Goal: Task Accomplishment & Management: Use online tool/utility

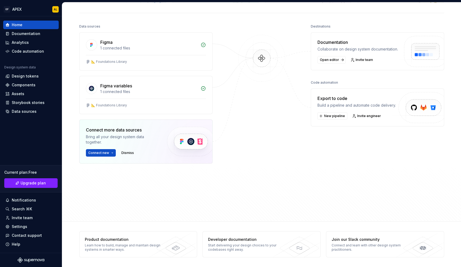
scroll to position [53, 0]
click at [338, 118] on span "New pipeline" at bounding box center [334, 116] width 21 height 4
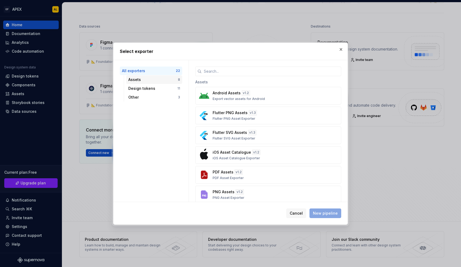
click at [164, 80] on div "Assets" at bounding box center [153, 79] width 50 height 5
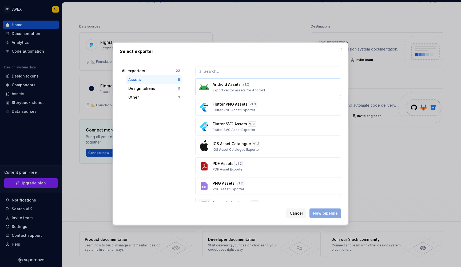
scroll to position [0, 0]
click at [170, 87] on div "Design tokens" at bounding box center [152, 88] width 49 height 5
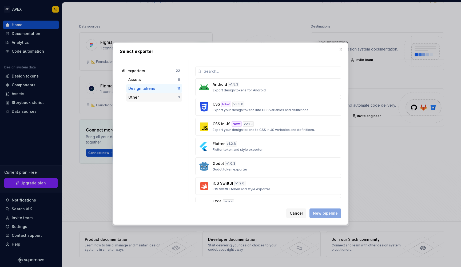
click at [166, 98] on div "Other" at bounding box center [153, 96] width 50 height 5
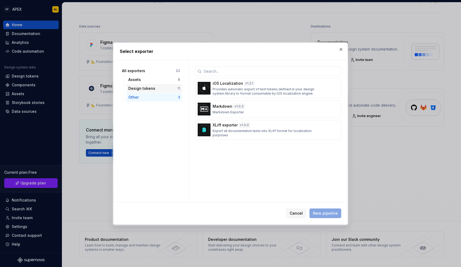
click at [157, 88] on div "Design tokens" at bounding box center [152, 88] width 49 height 5
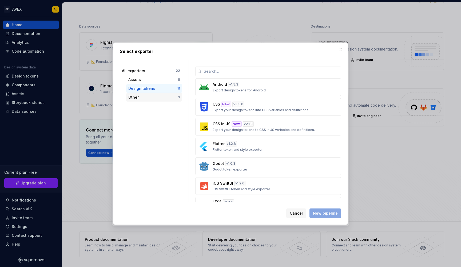
click at [157, 96] on div "Other" at bounding box center [153, 96] width 50 height 5
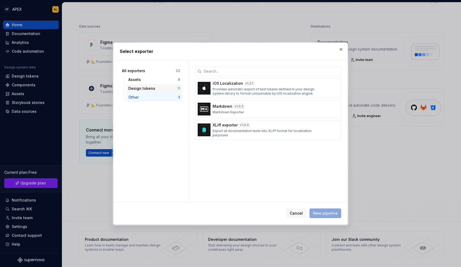
click at [156, 91] on div "Design tokens 11" at bounding box center [154, 88] width 56 height 9
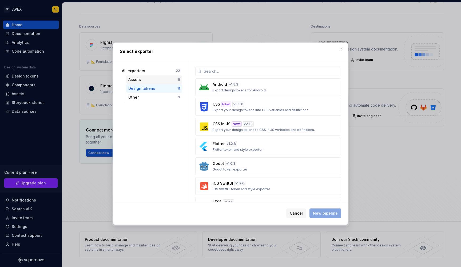
click at [152, 77] on div "Assets" at bounding box center [153, 79] width 50 height 5
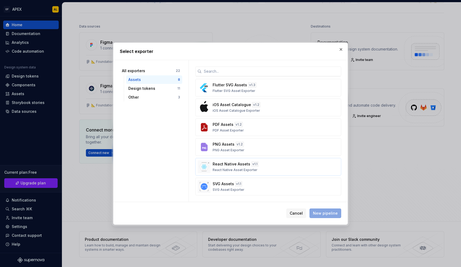
scroll to position [39, 0]
click at [291, 213] on button "Cancel" at bounding box center [296, 213] width 20 height 10
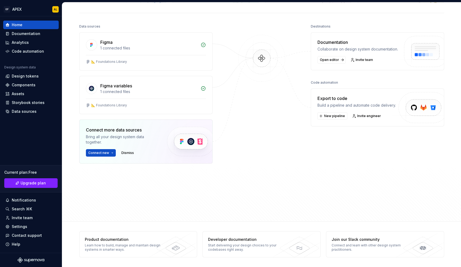
click at [305, 157] on div "Data sources Figma 1 connected files 📐 Foundations Library Figma variables 1 co…" at bounding box center [261, 117] width 365 height 189
click at [354, 117] on link "Invite engineer" at bounding box center [367, 115] width 33 height 7
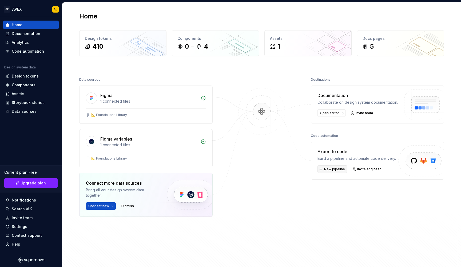
click at [322, 165] on button "New pipeline" at bounding box center [333, 168] width 30 height 7
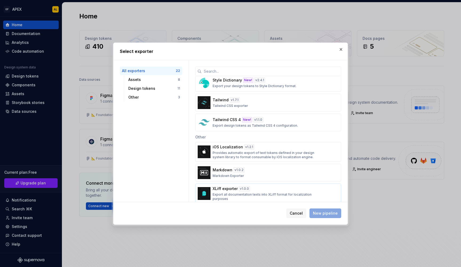
scroll to position [336, 0]
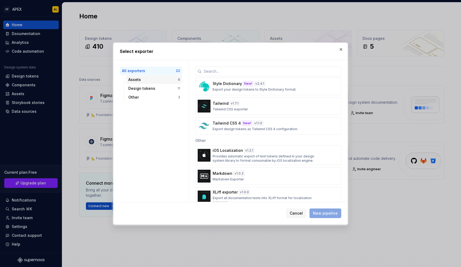
click at [145, 79] on div "Assets" at bounding box center [153, 79] width 50 height 5
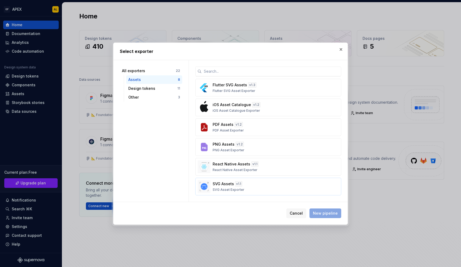
scroll to position [39, 0]
click at [262, 185] on div "SVG Assets v 1.1 SVG Asset Exporter" at bounding box center [267, 186] width 108 height 11
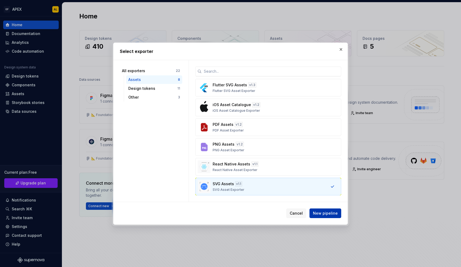
click at [330, 210] on button "New pipeline" at bounding box center [326, 213] width 32 height 10
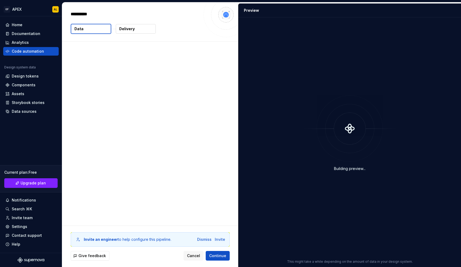
type textarea "*"
click at [130, 29] on p "Delivery" at bounding box center [126, 28] width 15 height 5
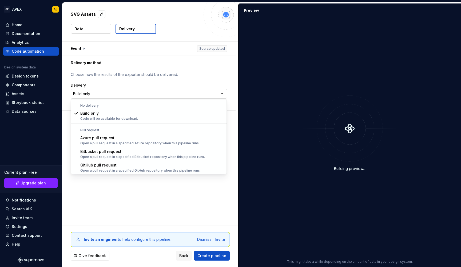
click at [116, 91] on html "**********" at bounding box center [230, 133] width 461 height 267
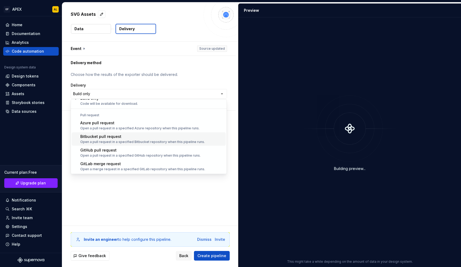
scroll to position [15, 0]
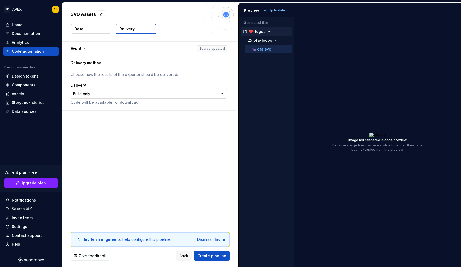
click at [144, 93] on html "**********" at bounding box center [230, 133] width 461 height 267
